Goal: Task Accomplishment & Management: Use online tool/utility

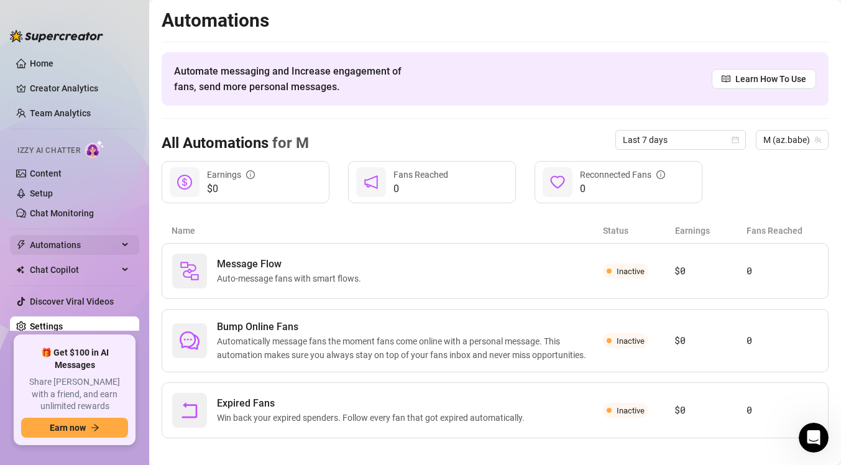
click at [75, 241] on span "Automations" at bounding box center [74, 245] width 88 height 20
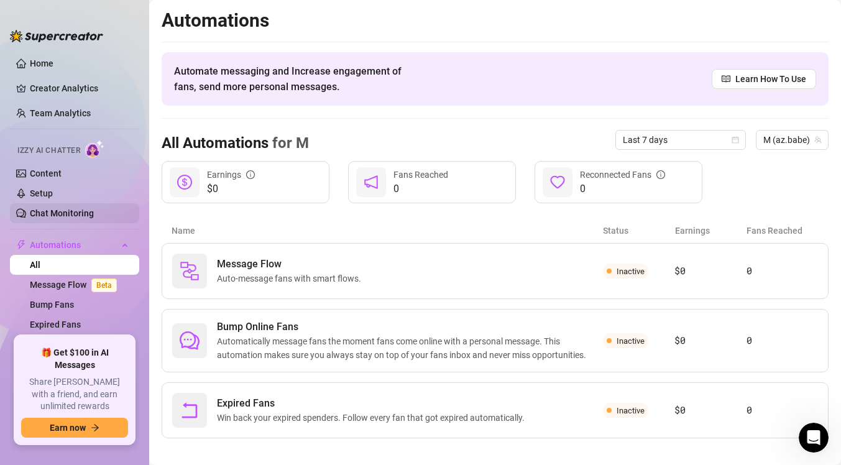
click at [85, 218] on link "Chat Monitoring" at bounding box center [62, 213] width 64 height 10
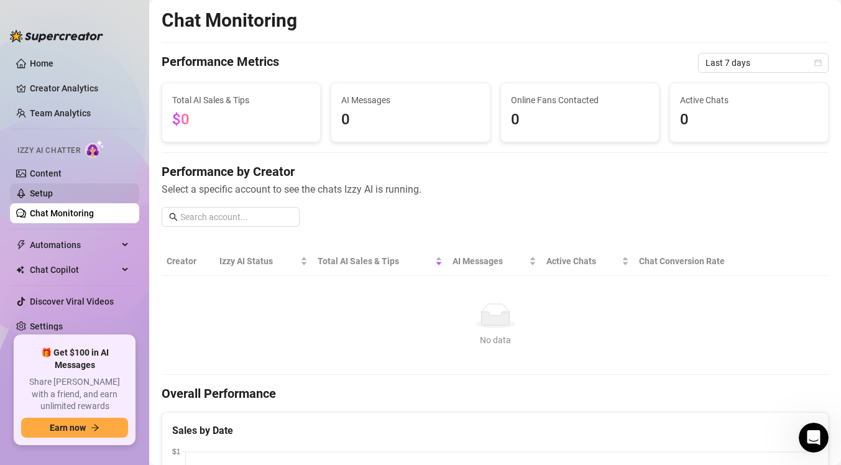
click at [53, 192] on link "Setup" at bounding box center [41, 193] width 23 height 10
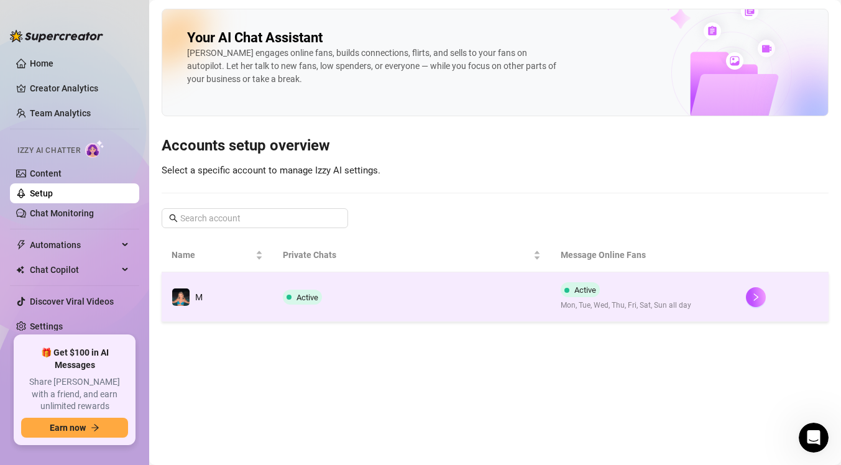
click at [480, 310] on td "Active" at bounding box center [412, 297] width 278 height 50
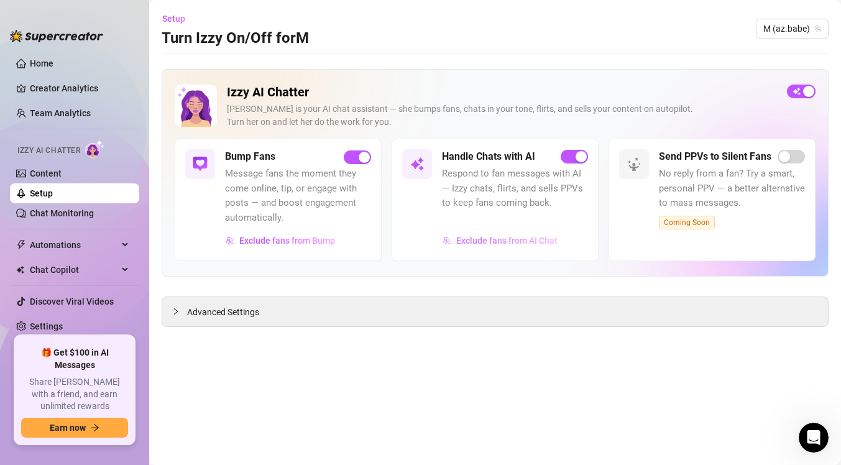
click at [496, 242] on span "Exclude fans from AI Chat" at bounding box center [506, 241] width 101 height 10
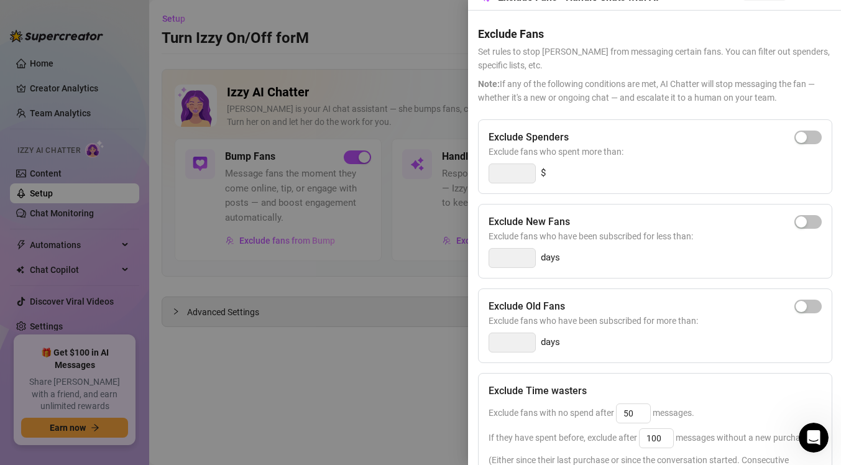
scroll to position [39, 0]
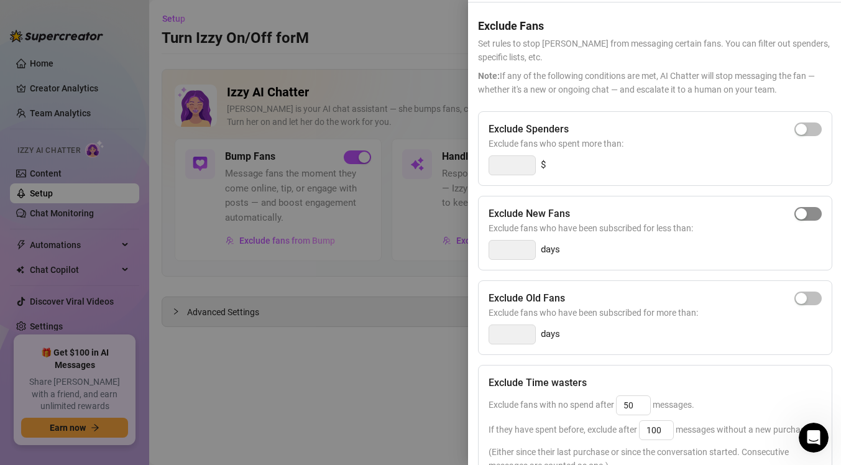
click at [809, 219] on span "button" at bounding box center [807, 214] width 27 height 14
type input "3"
click at [520, 250] on input "3" at bounding box center [512, 250] width 46 height 19
click at [295, 426] on div at bounding box center [420, 232] width 841 height 465
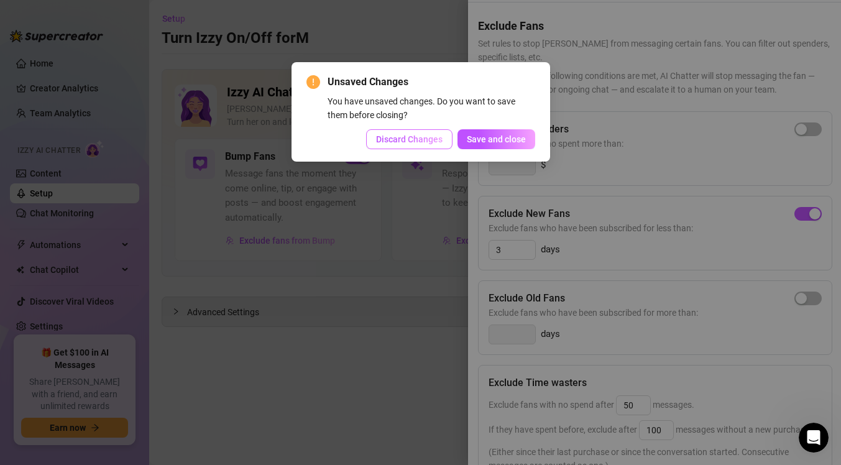
click at [430, 139] on span "Discard Changes" at bounding box center [409, 139] width 67 height 10
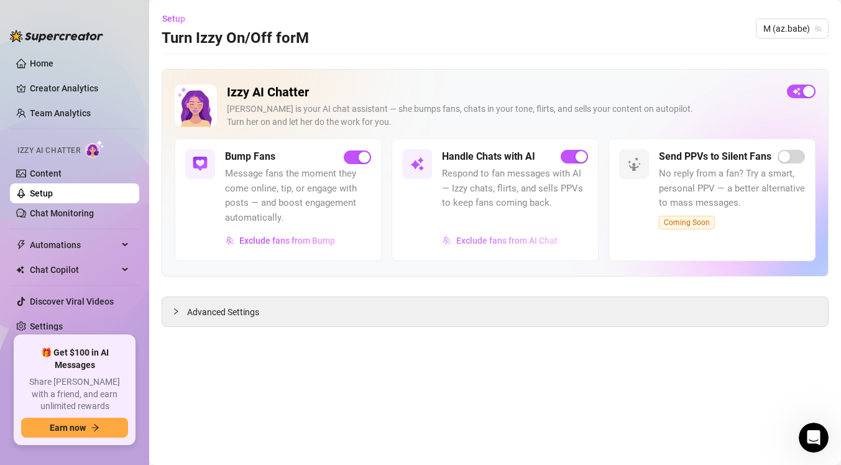
click at [499, 240] on span "Exclude fans from AI Chat" at bounding box center [506, 241] width 101 height 10
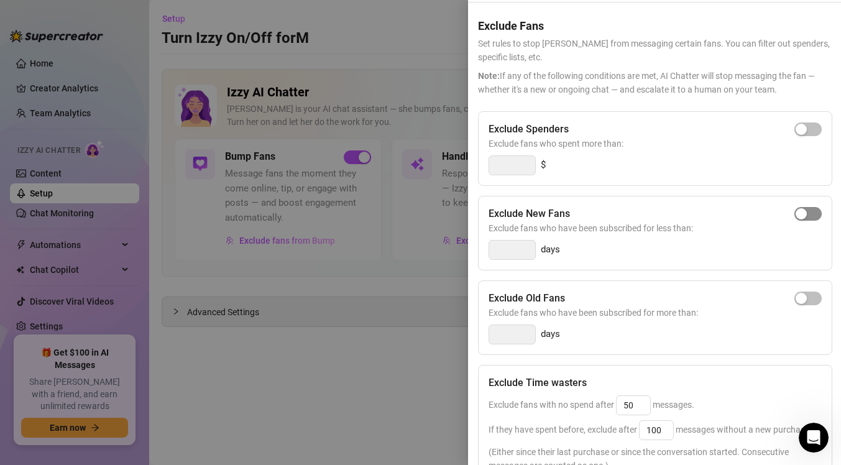
click at [812, 218] on span "button" at bounding box center [807, 214] width 27 height 14
drag, startPoint x: 515, startPoint y: 252, endPoint x: 486, endPoint y: 249, distance: 28.8
click at [486, 249] on div "Exclude New Fans Exclude fans who have been subscribed for less than: 3 days" at bounding box center [655, 233] width 354 height 75
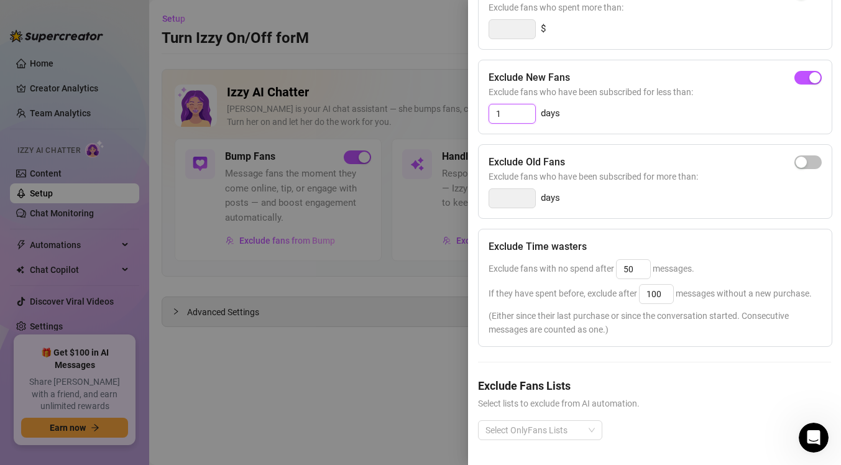
scroll to position [0, 0]
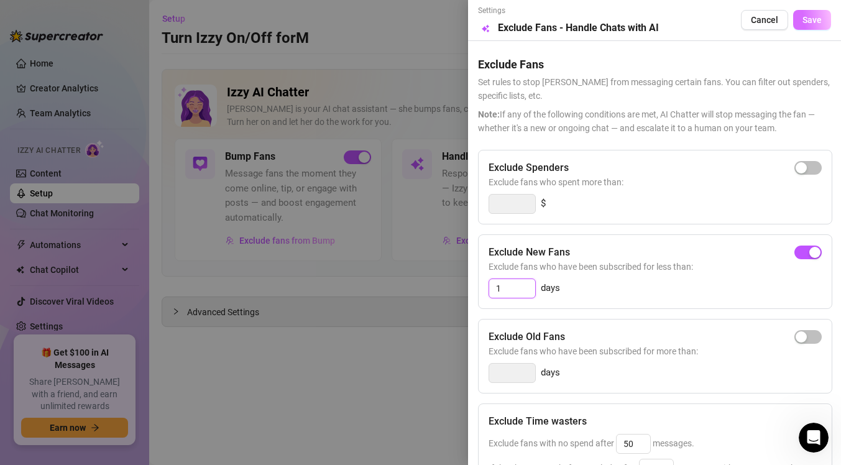
type input "1"
click at [809, 20] on span "Save" at bounding box center [811, 20] width 19 height 10
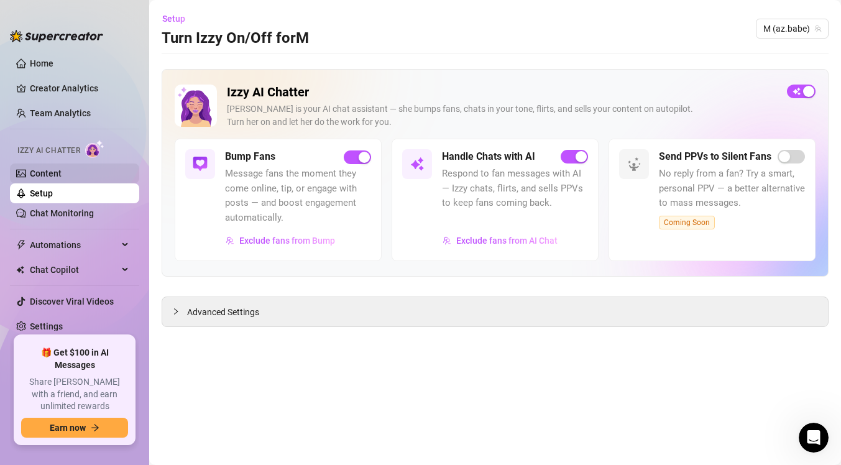
click at [62, 178] on link "Content" at bounding box center [46, 173] width 32 height 10
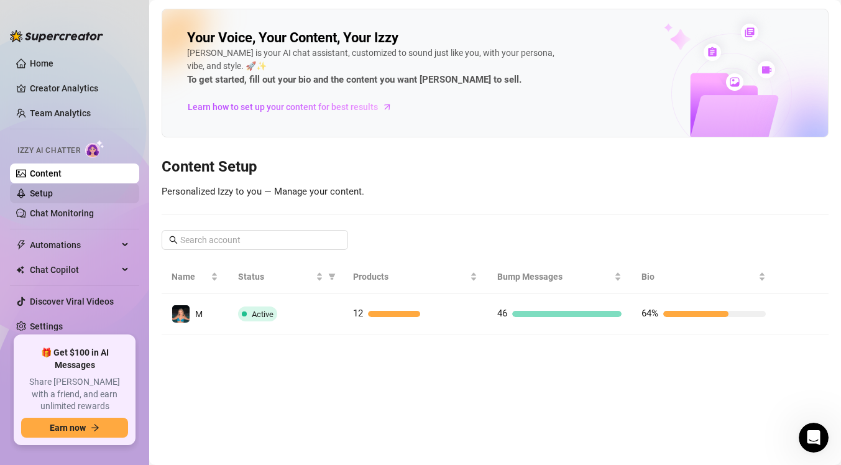
click at [53, 195] on link "Setup" at bounding box center [41, 193] width 23 height 10
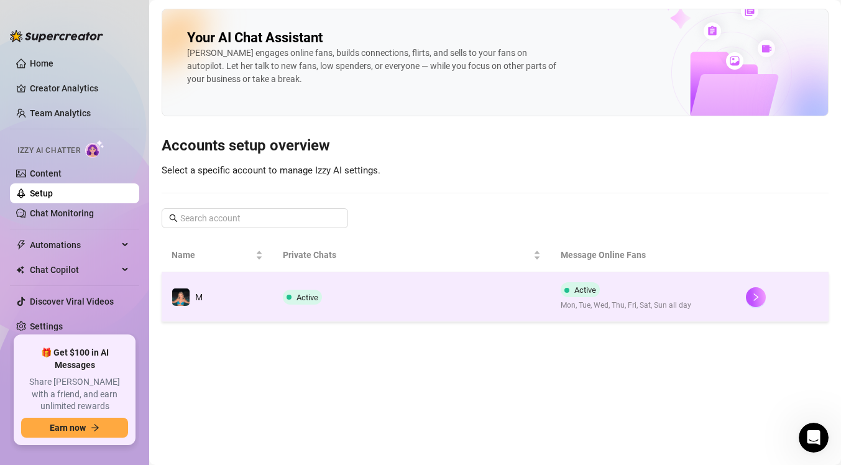
click at [405, 313] on td "Active" at bounding box center [412, 297] width 278 height 50
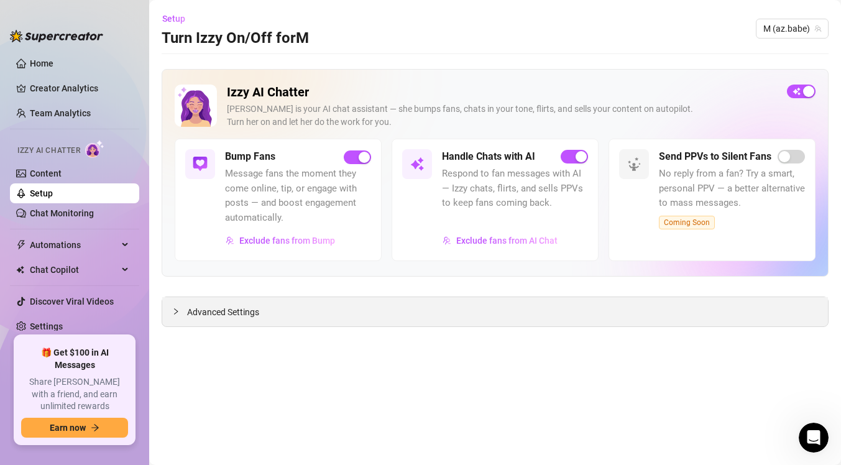
click at [367, 315] on div "Advanced Settings" at bounding box center [495, 311] width 666 height 29
click at [232, 311] on span "Advanced Settings" at bounding box center [223, 312] width 72 height 14
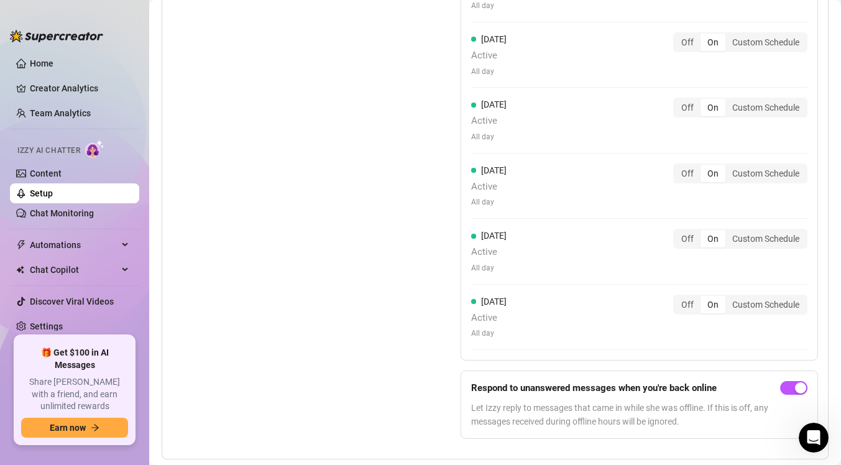
scroll to position [1321, 0]
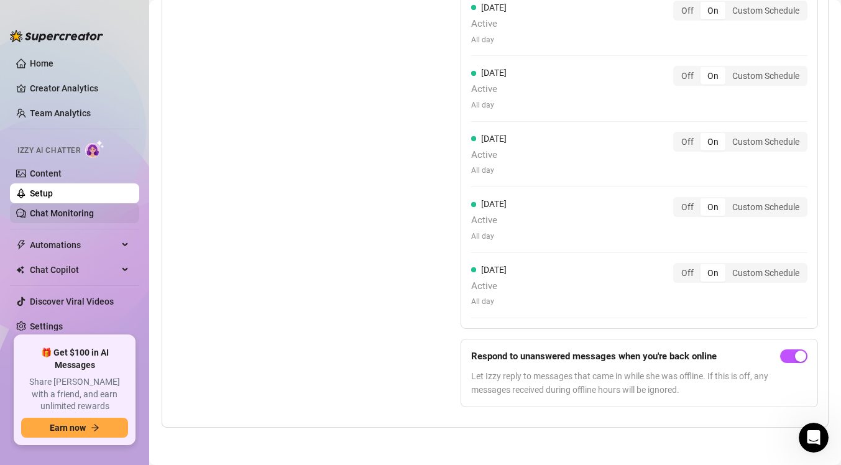
click at [75, 218] on link "Chat Monitoring" at bounding box center [62, 213] width 64 height 10
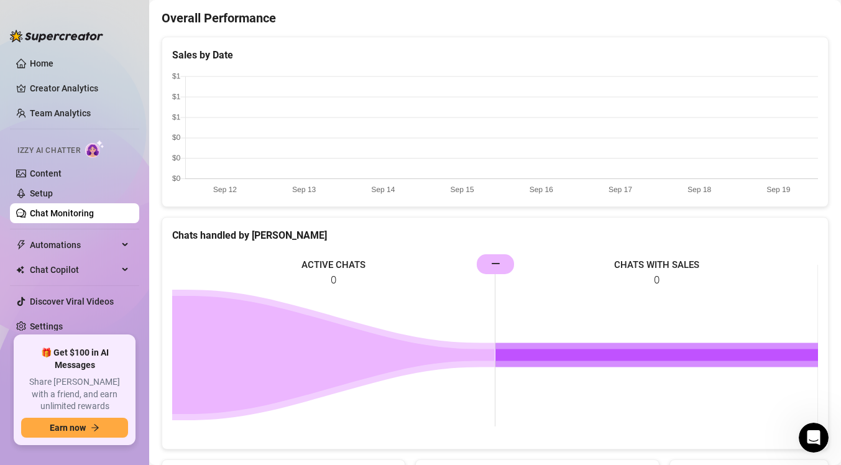
scroll to position [473, 0]
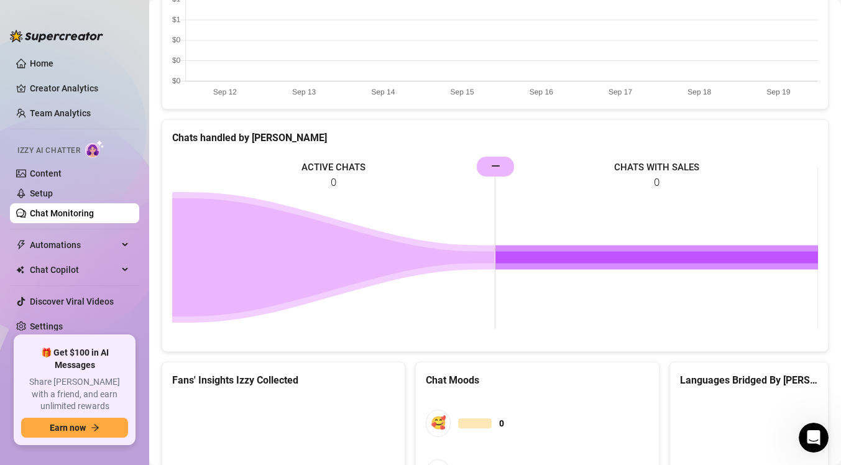
click at [361, 208] on rect at bounding box center [495, 248] width 646 height 186
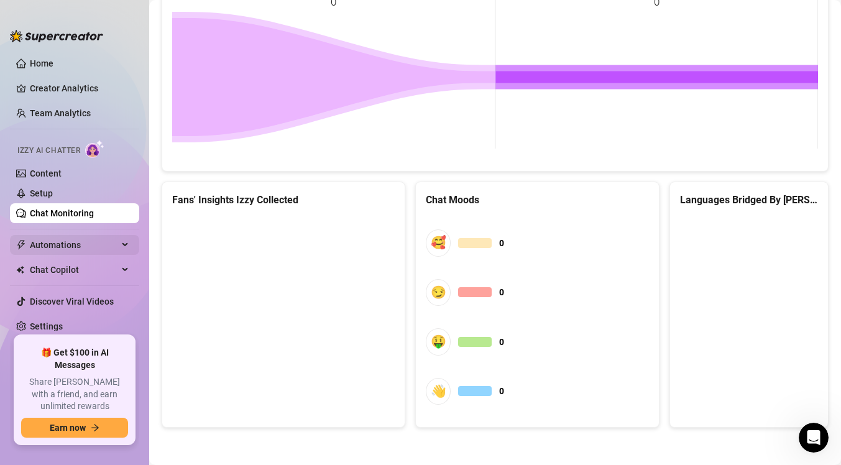
click at [89, 241] on span "Automations" at bounding box center [74, 245] width 88 height 20
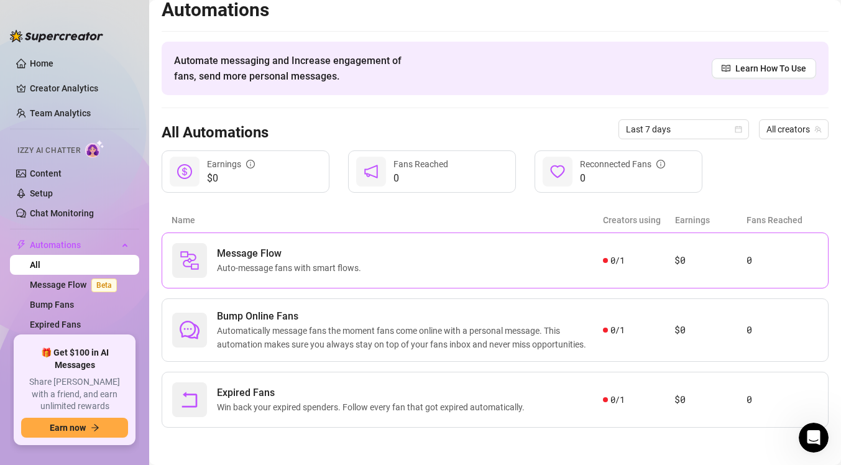
click at [355, 249] on span "Message Flow" at bounding box center [291, 253] width 149 height 15
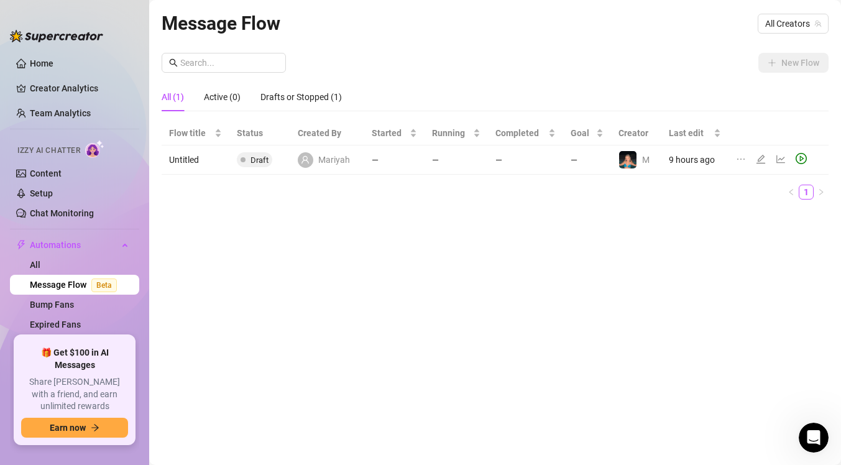
click at [455, 160] on td "—" at bounding box center [455, 159] width 63 height 29
click at [763, 157] on icon "edit" at bounding box center [761, 159] width 10 height 10
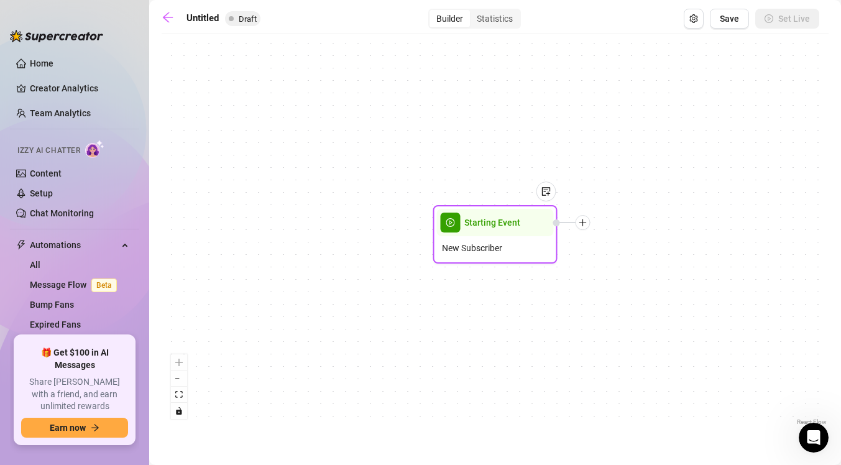
click at [577, 222] on div at bounding box center [583, 222] width 15 height 15
click at [538, 228] on div at bounding box center [540, 200] width 32 height 63
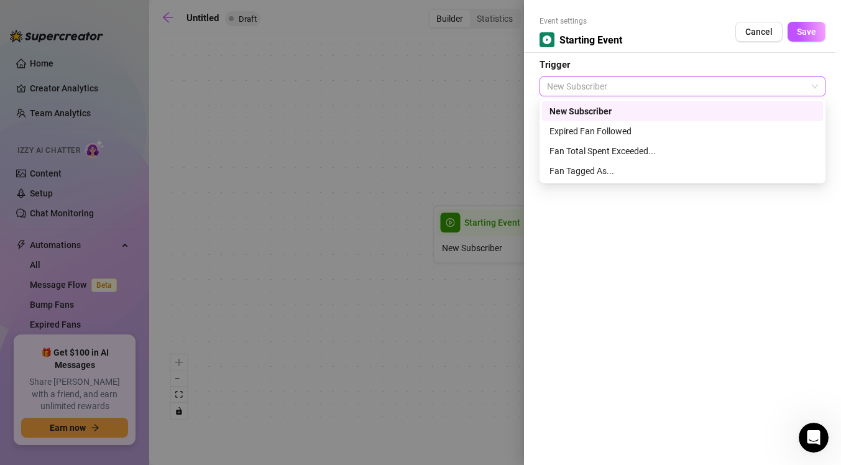
click at [631, 91] on span "New Subscriber" at bounding box center [682, 86] width 271 height 19
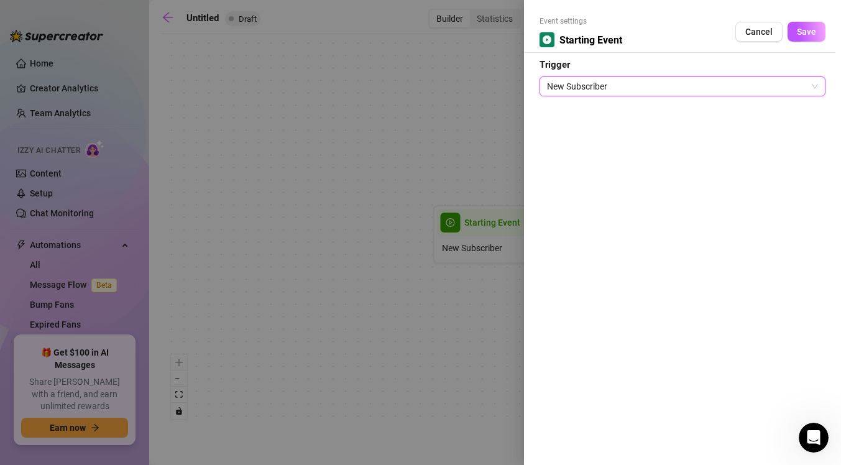
click at [643, 86] on span "New Subscriber" at bounding box center [682, 86] width 271 height 19
click at [806, 35] on span "Save" at bounding box center [806, 32] width 19 height 10
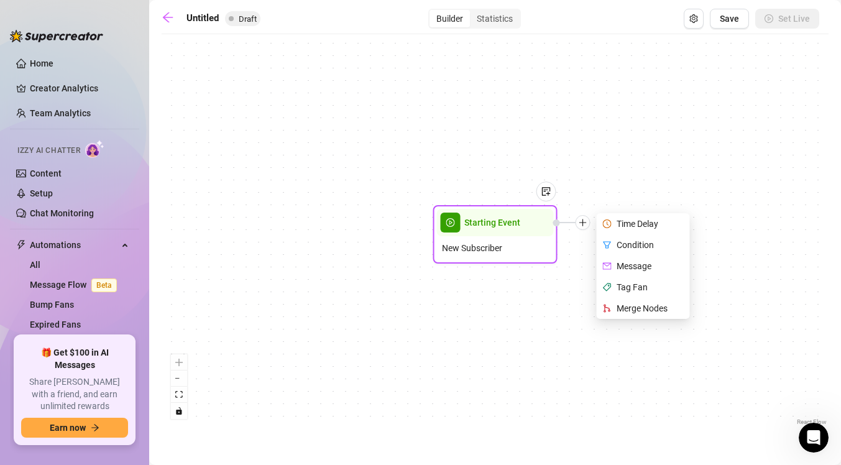
click at [586, 223] on icon "plus" at bounding box center [583, 222] width 9 height 9
click at [653, 270] on div "Message" at bounding box center [644, 265] width 91 height 21
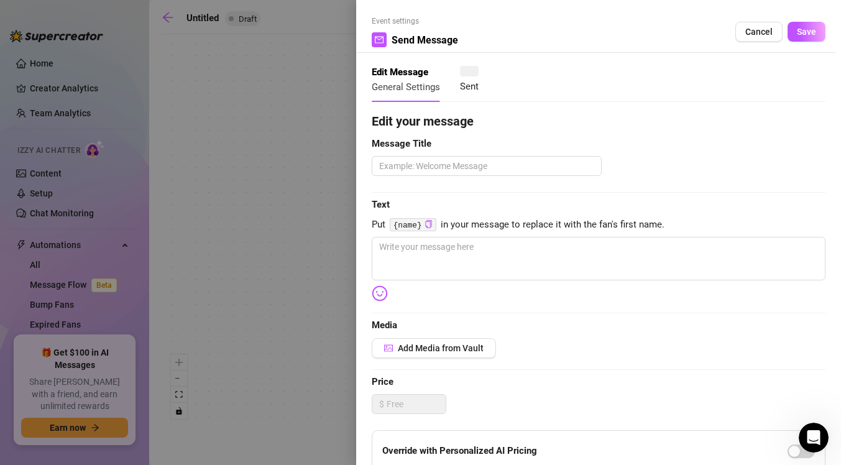
type textarea "Write your message here"
click at [533, 174] on textarea at bounding box center [487, 166] width 230 height 20
click at [754, 30] on span "Cancel" at bounding box center [758, 32] width 27 height 10
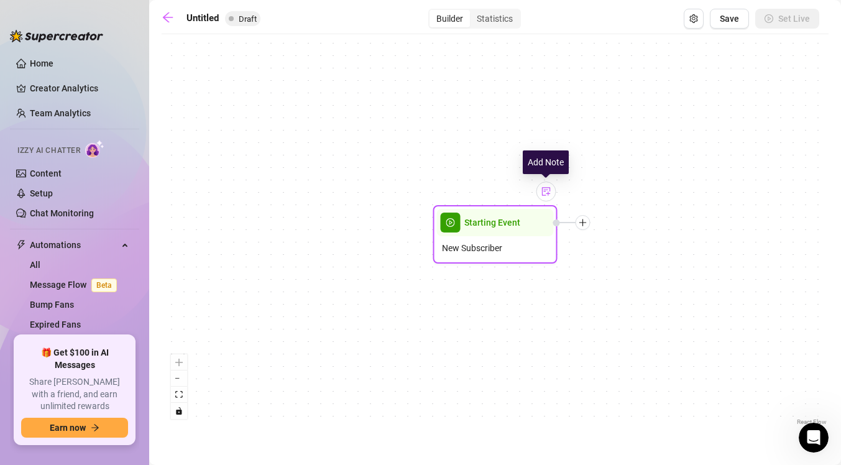
click at [551, 192] on div at bounding box center [546, 191] width 20 height 20
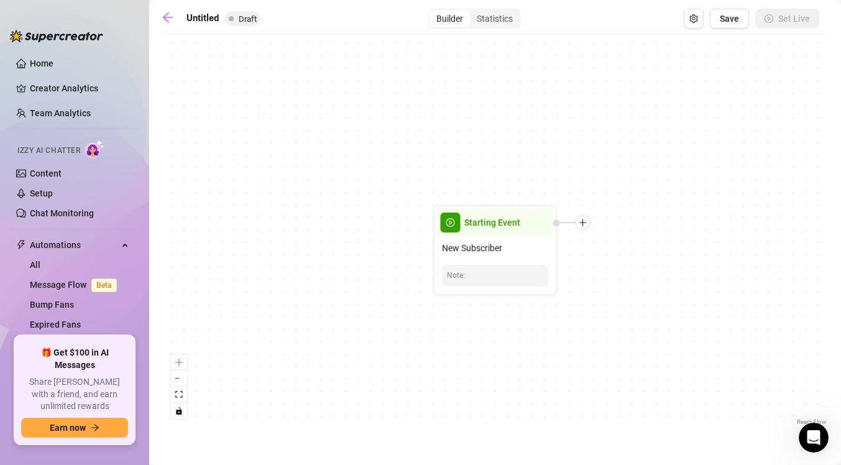
click at [492, 166] on div "Starting Event New Subscriber Note:" at bounding box center [495, 234] width 667 height 388
click at [165, 20] on icon "arrow-left" at bounding box center [168, 17] width 12 height 12
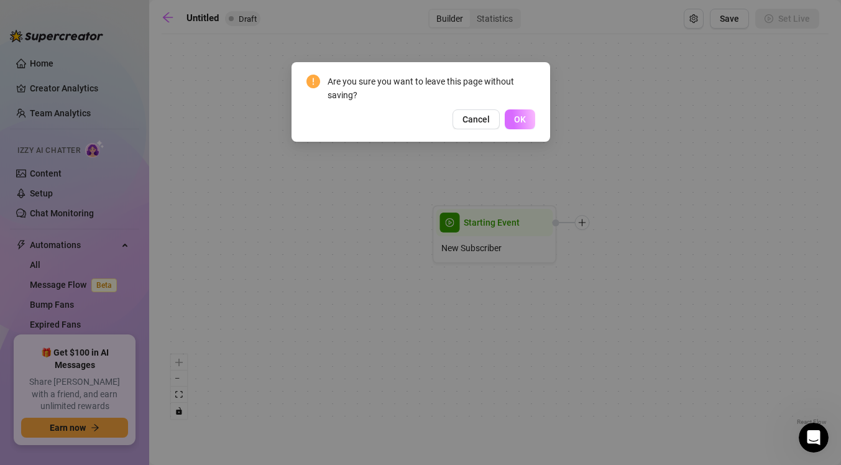
click at [523, 124] on button "OK" at bounding box center [520, 119] width 30 height 20
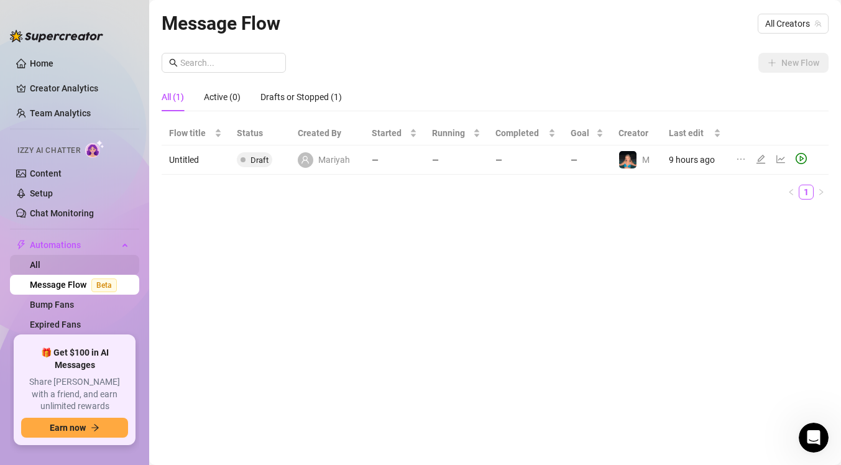
click at [40, 262] on link "All" at bounding box center [35, 265] width 11 height 10
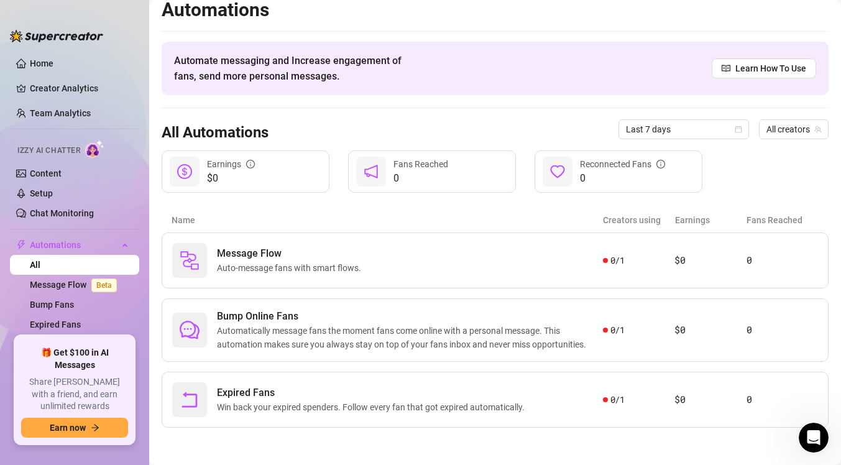
scroll to position [10, 0]
click at [45, 213] on link "Chat Monitoring" at bounding box center [62, 213] width 64 height 10
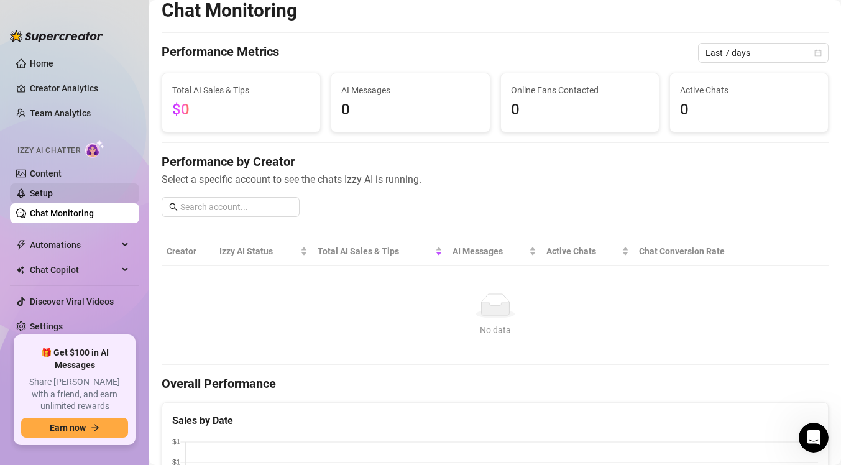
click at [52, 197] on link "Setup" at bounding box center [41, 193] width 23 height 10
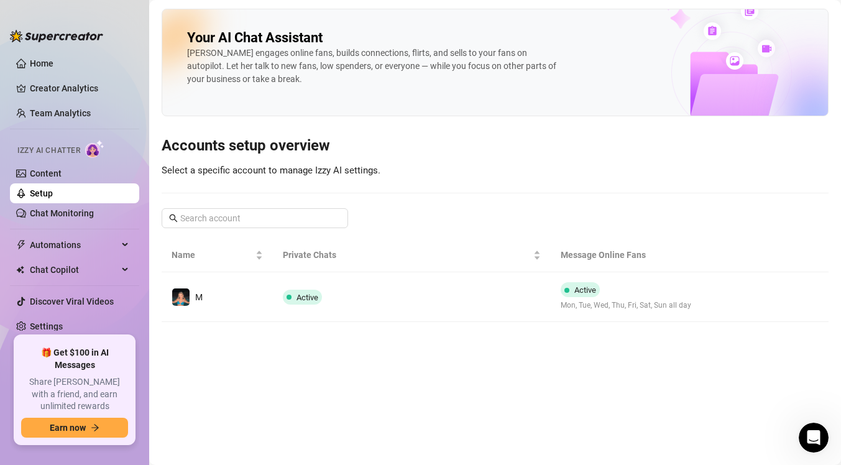
click at [400, 309] on td "Active" at bounding box center [412, 297] width 278 height 50
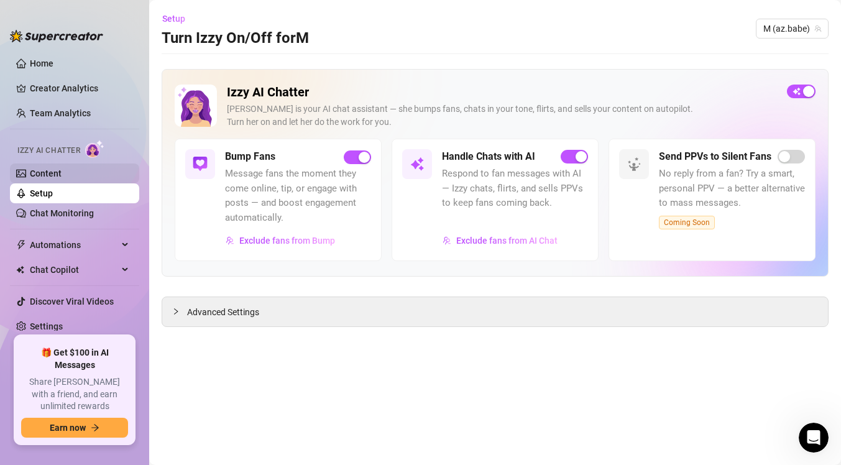
click at [62, 172] on link "Content" at bounding box center [46, 173] width 32 height 10
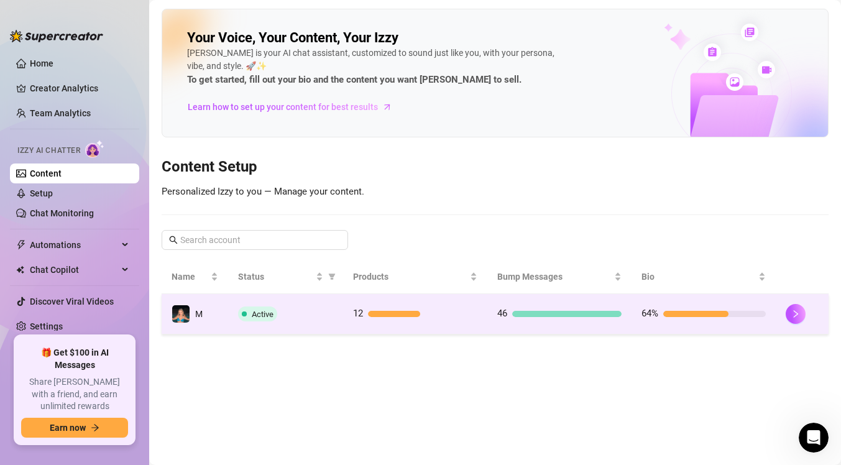
click at [298, 306] on div "Active" at bounding box center [285, 313] width 95 height 15
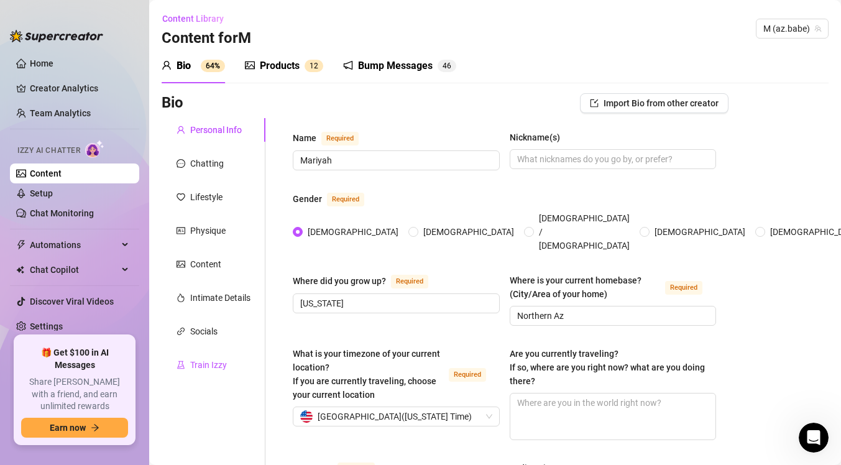
click at [213, 365] on div "Train Izzy" at bounding box center [208, 365] width 37 height 14
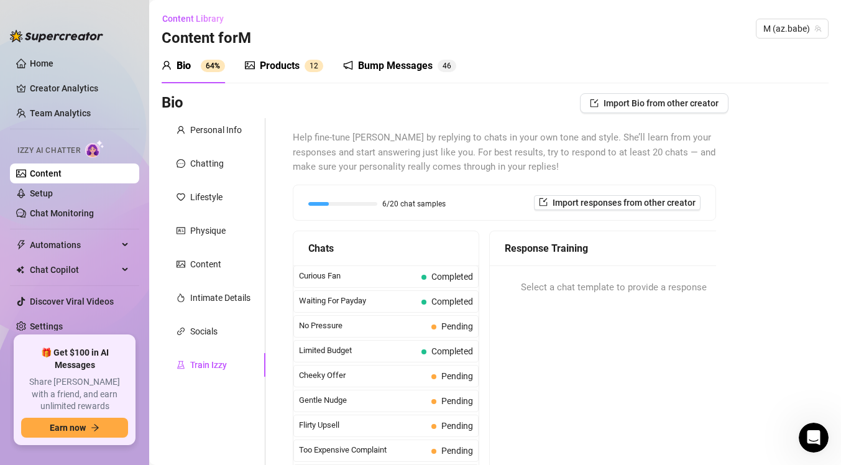
click at [478, 224] on div "Help fine-tune [PERSON_NAME] by replying to chats in your own tone and style. S…" at bounding box center [504, 336] width 423 height 411
click at [609, 200] on span "Import responses from other creator" at bounding box center [624, 203] width 143 height 10
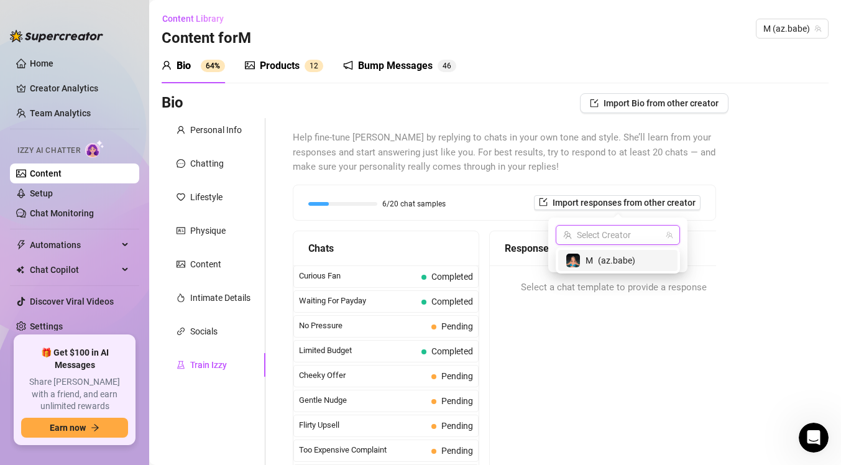
click at [627, 234] on input "search" at bounding box center [612, 235] width 98 height 19
click at [625, 257] on span "( az.babe )" at bounding box center [616, 261] width 37 height 14
click at [660, 256] on span "Import" at bounding box center [662, 257] width 26 height 10
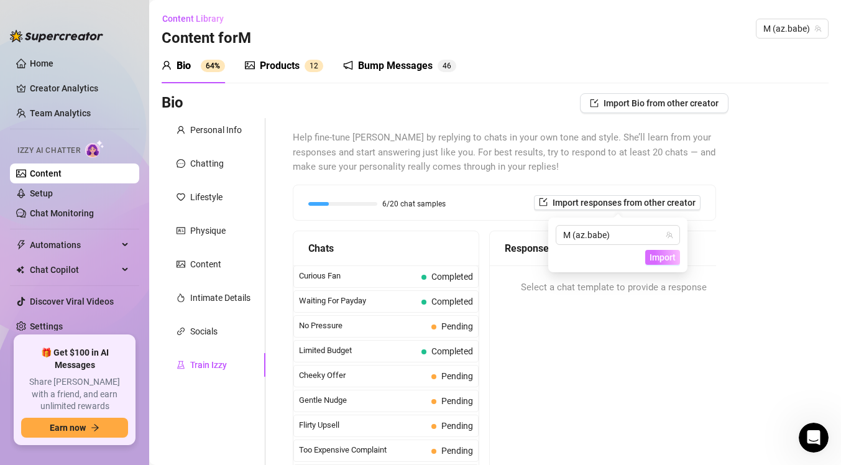
click at [660, 256] on span "Import" at bounding box center [662, 257] width 26 height 10
click at [707, 309] on div "Select a chat template to provide a response" at bounding box center [613, 287] width 247 height 45
click at [236, 162] on div "Chatting" at bounding box center [214, 164] width 104 height 24
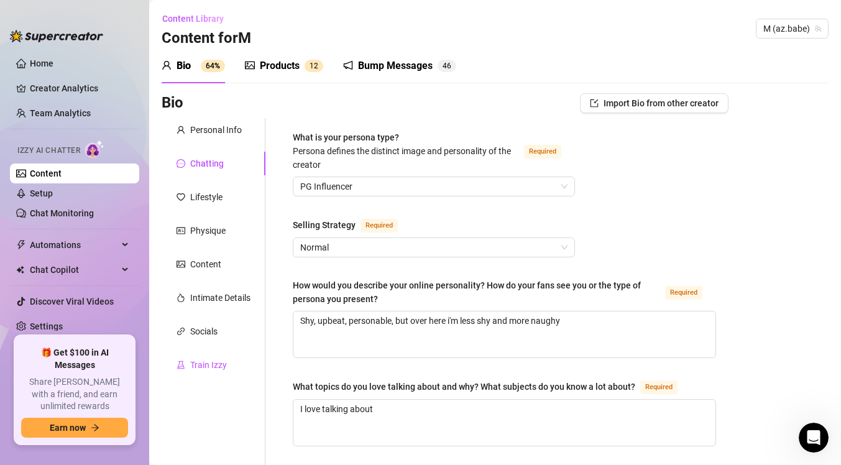
click at [222, 369] on div "Train Izzy" at bounding box center [208, 365] width 37 height 14
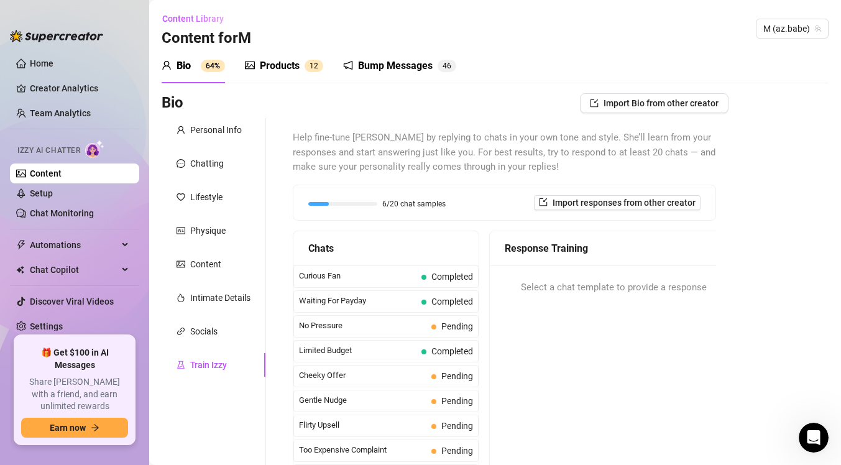
click at [428, 62] on div "Bump Messages" at bounding box center [395, 65] width 75 height 15
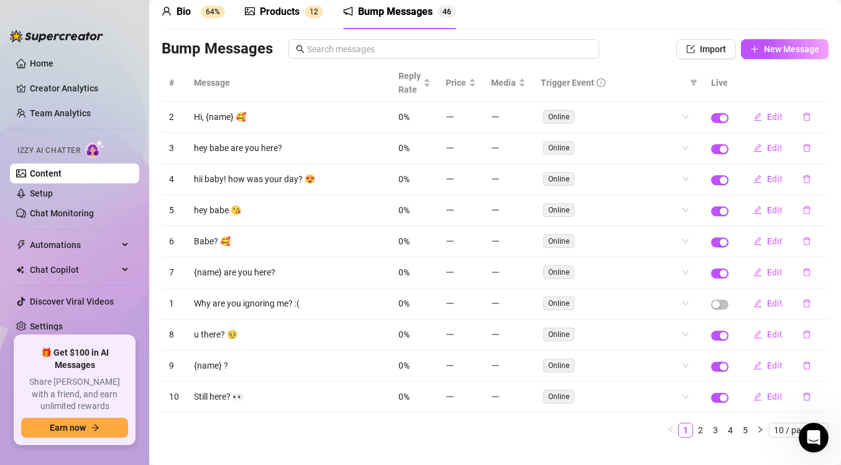
scroll to position [74, 0]
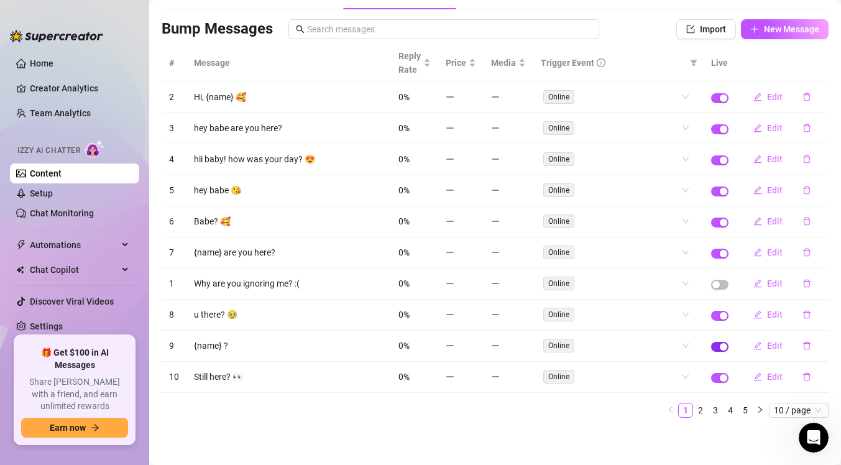
click at [717, 344] on span "button" at bounding box center [719, 347] width 17 height 10
click at [723, 379] on div "button" at bounding box center [723, 377] width 7 height 7
click at [700, 411] on link "2" at bounding box center [701, 410] width 14 height 14
